Goal: Transaction & Acquisition: Purchase product/service

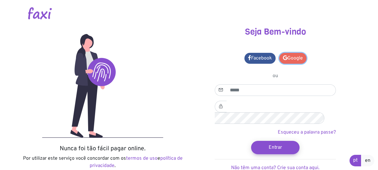
click at [295, 61] on link "Google" at bounding box center [292, 58] width 27 height 11
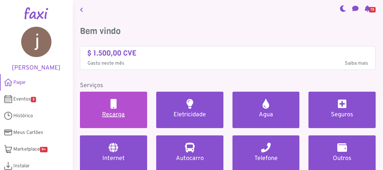
click at [113, 99] on h2 at bounding box center [114, 104] width 6 height 10
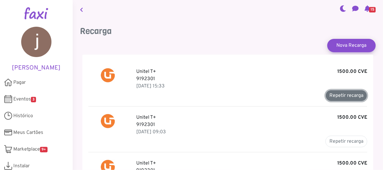
click at [340, 94] on button "Repetir recarga" at bounding box center [347, 96] width 42 height 12
type input "*******"
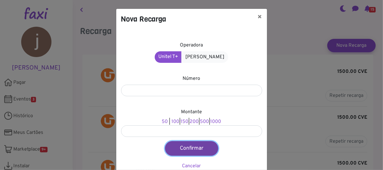
click at [192, 147] on button "Confirmar" at bounding box center [191, 148] width 53 height 15
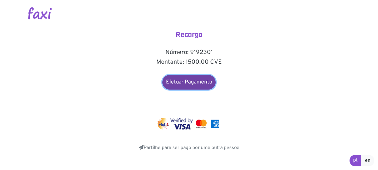
click at [183, 81] on link "Efetuar Pagamento" at bounding box center [188, 82] width 53 height 15
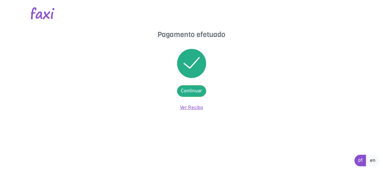
click at [192, 107] on link "Ver Recibo" at bounding box center [191, 108] width 23 height 6
